Goal: Information Seeking & Learning: Understand process/instructions

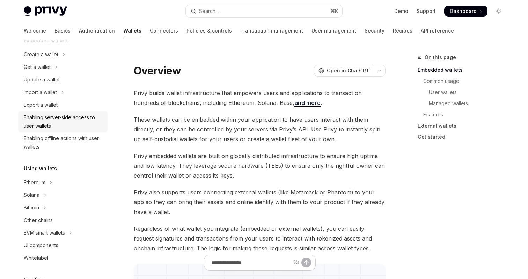
scroll to position [57, 0]
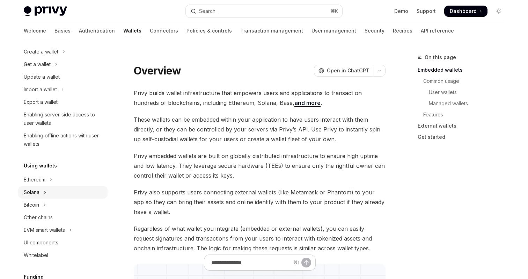
click at [47, 194] on button "Solana" at bounding box center [62, 192] width 89 height 13
type textarea "*"
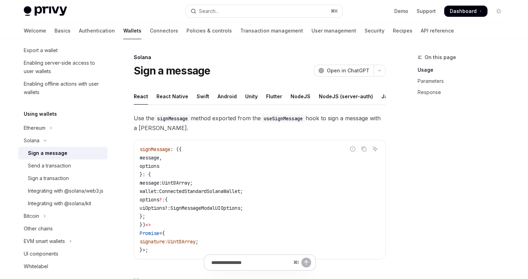
scroll to position [117, 0]
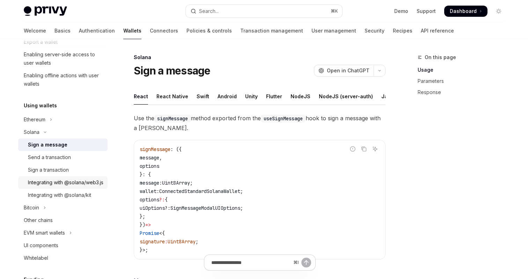
click at [59, 187] on div "Integrating with @solana/web3.js" at bounding box center [65, 182] width 75 height 8
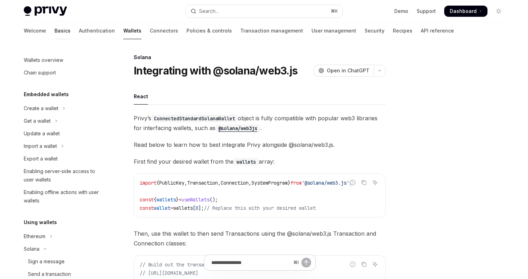
click at [55, 30] on link "Basics" at bounding box center [63, 30] width 16 height 17
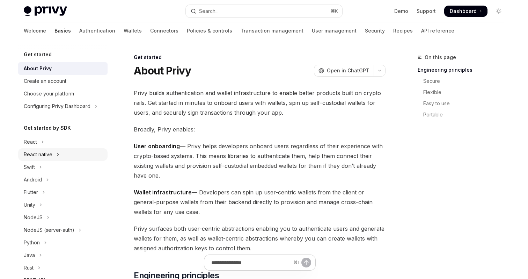
click at [40, 154] on div "React native" at bounding box center [38, 154] width 29 height 8
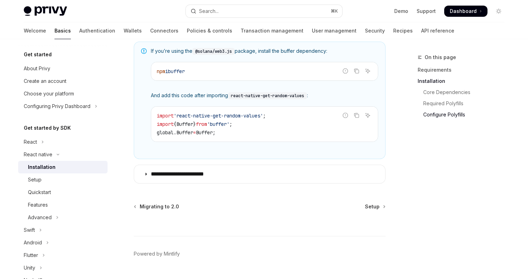
scroll to position [554, 0]
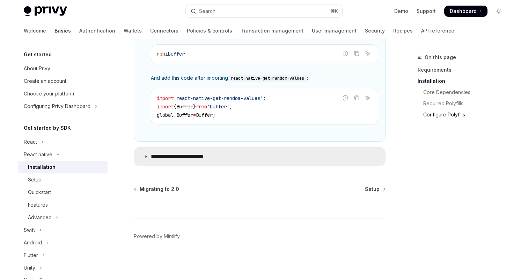
click at [213, 155] on p "**********" at bounding box center [184, 156] width 67 height 7
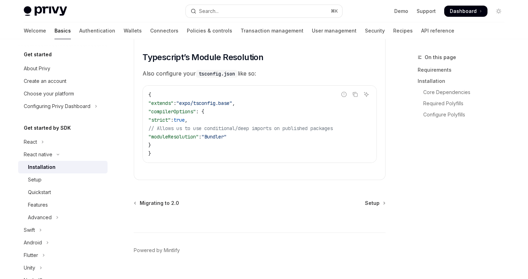
scroll to position [1298, 0]
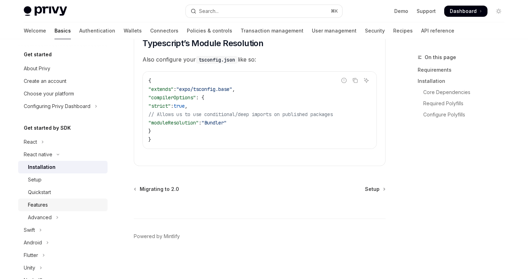
click at [42, 204] on div "Features" at bounding box center [38, 205] width 20 height 8
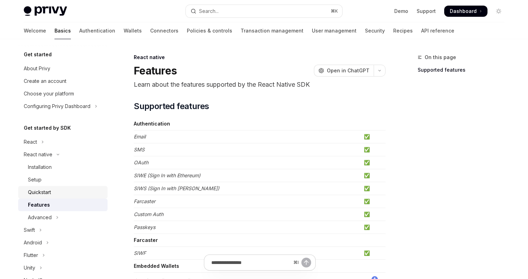
click at [45, 192] on div "Quickstart" at bounding box center [39, 192] width 23 height 8
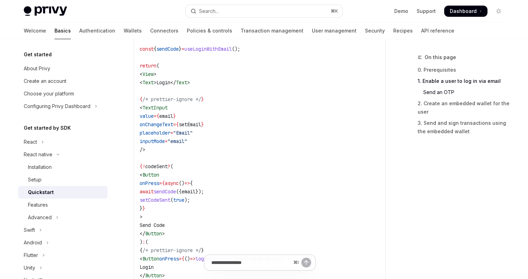
scroll to position [402, 0]
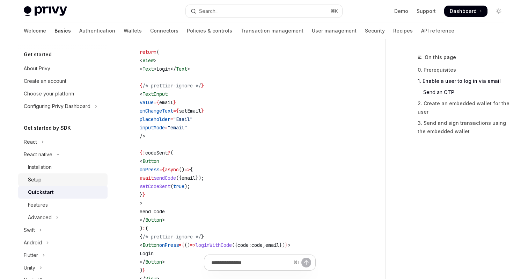
click at [52, 184] on link "Setup" at bounding box center [62, 179] width 89 height 13
type textarea "*"
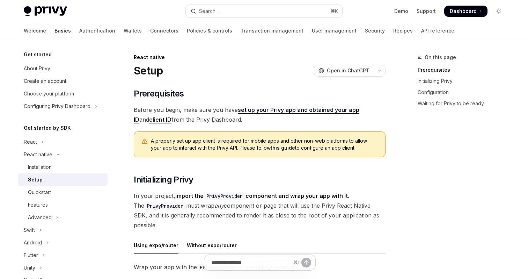
click at [275, 151] on link "this guide" at bounding box center [283, 148] width 24 height 6
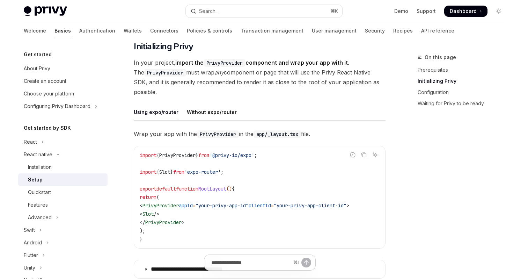
scroll to position [145, 0]
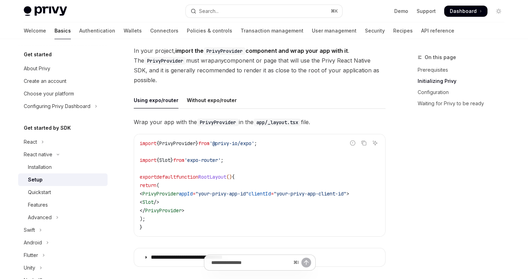
click at [229, 50] on code "PrivyProvider" at bounding box center [225, 51] width 42 height 8
copy code "PrivyProvider"
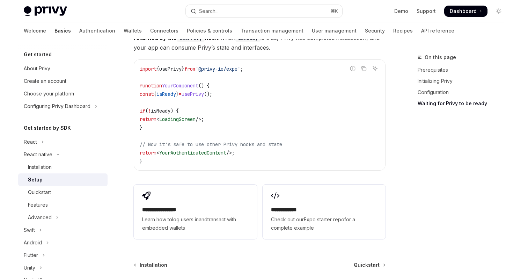
scroll to position [580, 0]
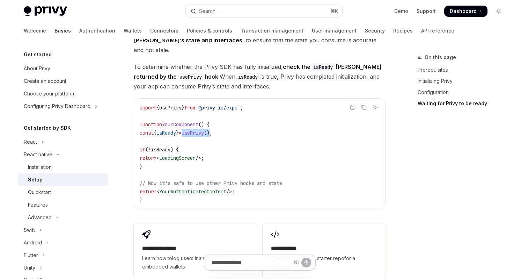
drag, startPoint x: 197, startPoint y: 125, endPoint x: 228, endPoint y: 125, distance: 31.1
click at [212, 130] on span "const { isReady } = usePrivy ();" at bounding box center [176, 133] width 73 height 6
copy span "usePrivy ()"
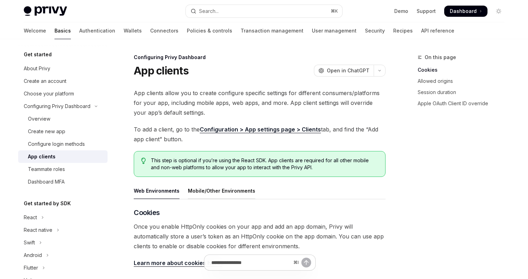
click at [227, 191] on div "Mobile/Other Environments" at bounding box center [221, 190] width 67 height 16
type textarea "*"
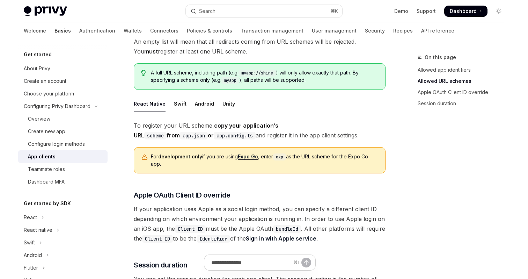
scroll to position [465, 0]
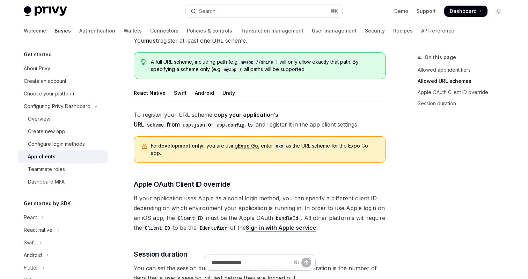
click at [282, 143] on code "exp" at bounding box center [279, 146] width 13 height 7
copy code "exp"
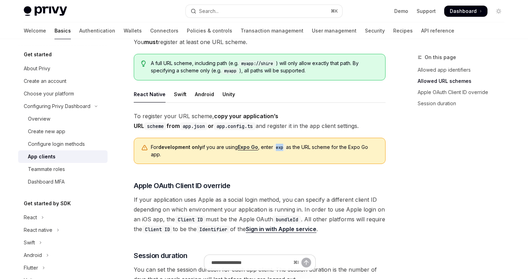
scroll to position [463, 0]
